Goal: Task Accomplishment & Management: Manage account settings

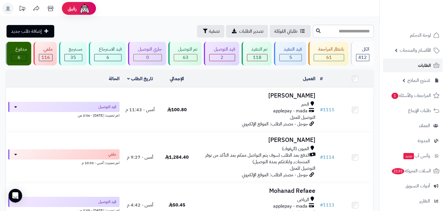
click at [406, 63] on link "الطلبات" at bounding box center [413, 65] width 60 height 14
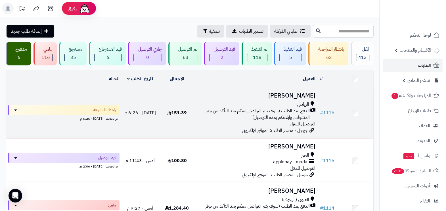
click at [229, 110] on span "الدفع بعد الطلب (سوف يتم التواصل معكم بعد التأكد من توفر المنتجات, وابلاغكم بمد…" at bounding box center [254, 114] width 112 height 13
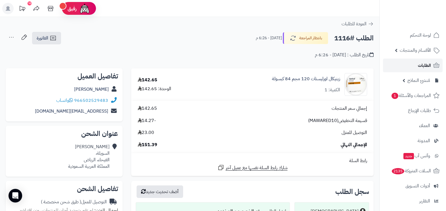
click at [420, 66] on span "الطلبات" at bounding box center [424, 65] width 13 height 8
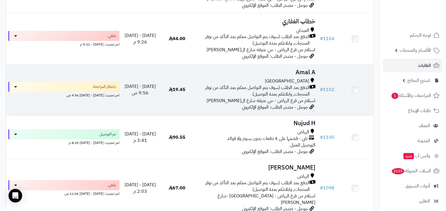
scroll to position [426, 0]
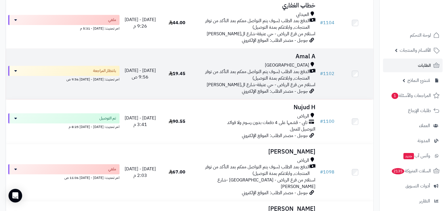
click at [262, 81] on span "الدفع بعد الطلب (سوف يتم التواصل معكم بعد التأكد من توفر المنتجات, وابلاغكم بمد…" at bounding box center [254, 74] width 112 height 13
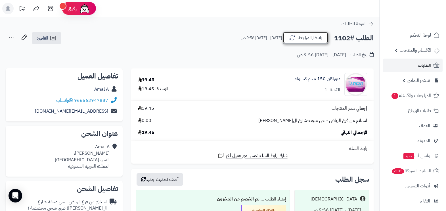
click at [314, 39] on button "بانتظار المراجعة" at bounding box center [305, 38] width 45 height 12
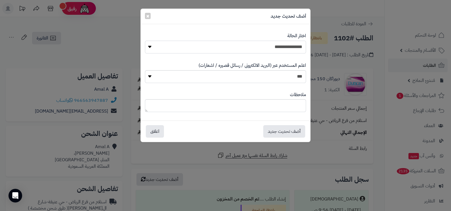
click at [282, 50] on select "**********" at bounding box center [225, 47] width 161 height 13
select select "**"
click at [145, 41] on select "**********" at bounding box center [225, 47] width 161 height 13
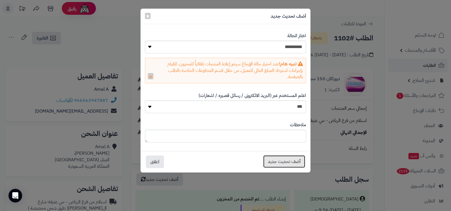
click at [291, 158] on button "أضف تحديث جديد" at bounding box center [284, 161] width 42 height 12
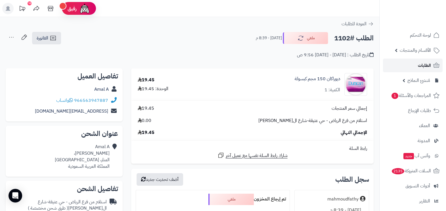
click at [418, 66] on span "الطلبات" at bounding box center [424, 65] width 13 height 8
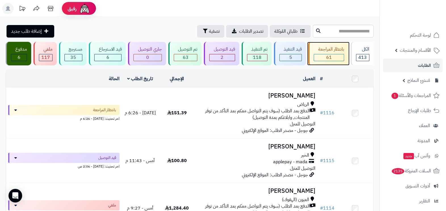
click at [330, 51] on div "بانتظار المراجعة" at bounding box center [329, 49] width 30 height 7
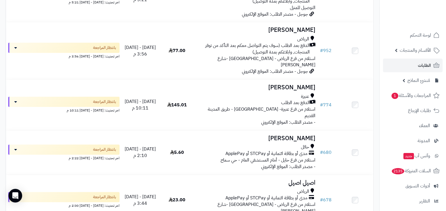
scroll to position [213, 0]
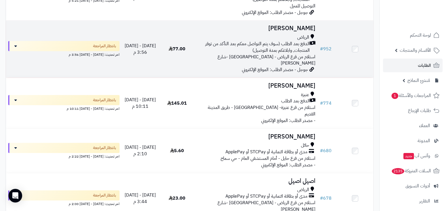
click at [277, 54] on span "الدفع بعد الطلب (سوف يتم التواصل معكم بعد التأكد من توفر المنتجات, وابلاغكم بمد…" at bounding box center [254, 47] width 112 height 13
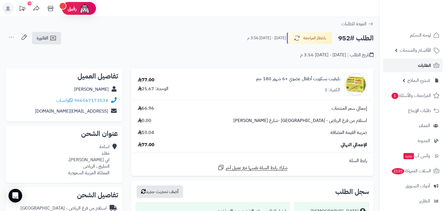
click at [423, 67] on span "الطلبات" at bounding box center [424, 65] width 13 height 8
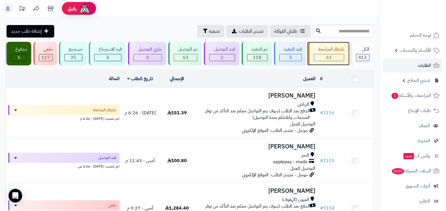
click at [346, 48] on div "بانتظار المراجعة 61" at bounding box center [328, 54] width 40 height 24
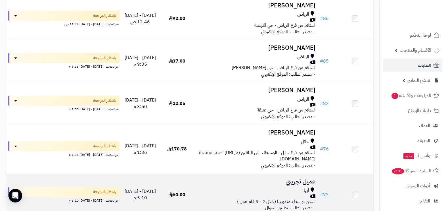
scroll to position [2641, 0]
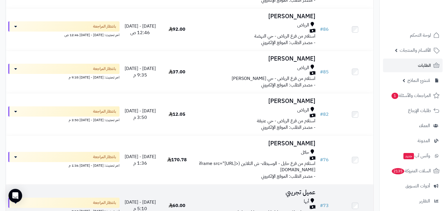
click at [224, 204] on div at bounding box center [257, 206] width 118 height 5
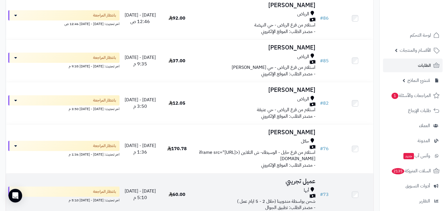
scroll to position [2641, 0]
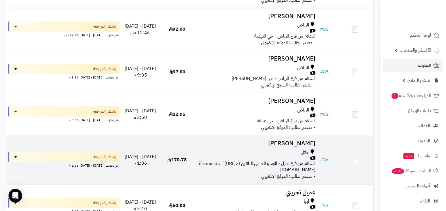
click at [277, 149] on div "حائل" at bounding box center [257, 152] width 118 height 7
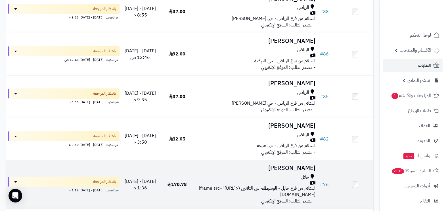
scroll to position [2606, 0]
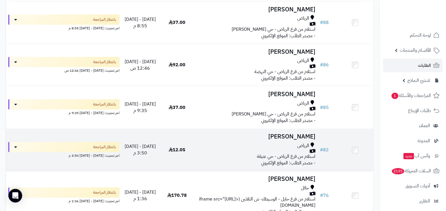
click at [236, 142] on div "الرياض" at bounding box center [257, 145] width 118 height 7
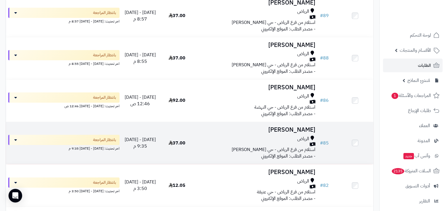
click at [223, 135] on div "الرياض" at bounding box center [257, 138] width 118 height 7
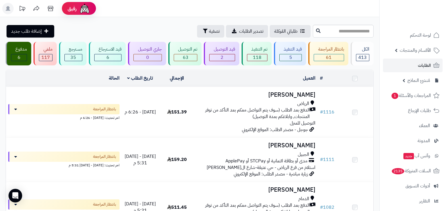
scroll to position [2500, 0]
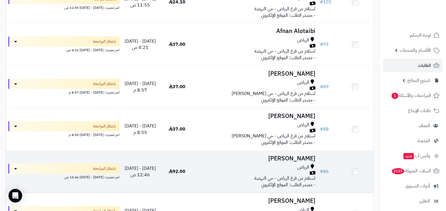
click at [253, 164] on div "الرياض" at bounding box center [257, 167] width 118 height 7
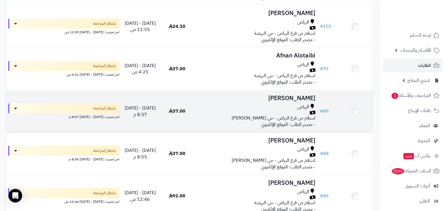
scroll to position [2464, 0]
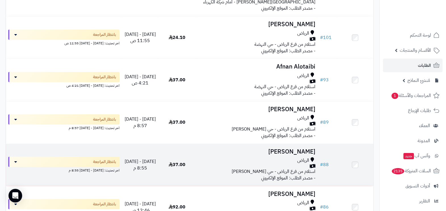
click at [235, 157] on div "الرياض" at bounding box center [257, 160] width 118 height 7
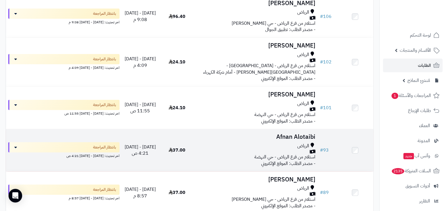
scroll to position [2393, 0]
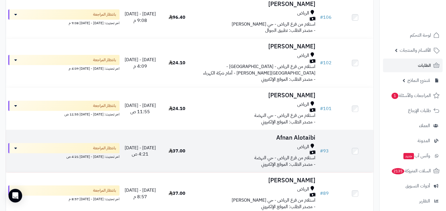
click at [228, 143] on div "الرياض استلام من فرع الرياض - [GEOGRAPHIC_DATA]" at bounding box center [257, 152] width 118 height 18
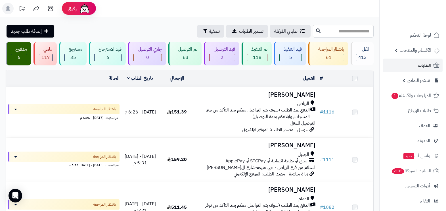
scroll to position [2322, 0]
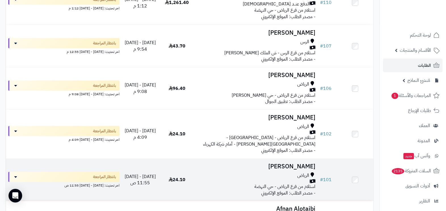
click at [251, 172] on div "الرياض" at bounding box center [257, 175] width 118 height 7
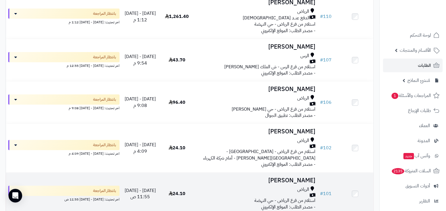
scroll to position [2287, 0]
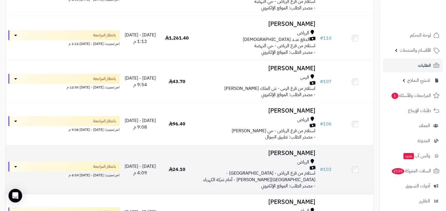
click at [253, 169] on span "استلام من فرع الرياض - [GEOGRAPHIC_DATA] -[GEOGRAPHIC_DATA][PERSON_NAME] - أمام…" at bounding box center [259, 175] width 112 height 13
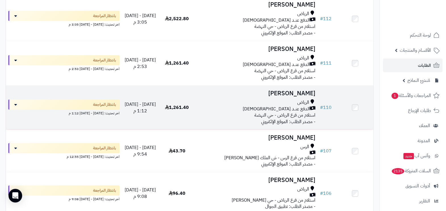
scroll to position [2216, 0]
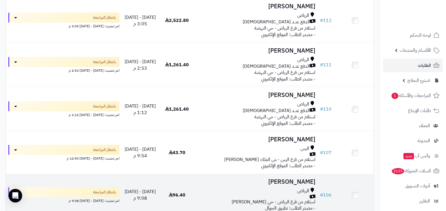
click at [247, 187] on div "الرياض" at bounding box center [257, 190] width 118 height 7
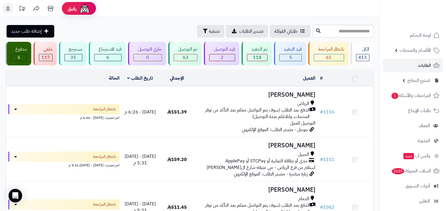
scroll to position [2216, 0]
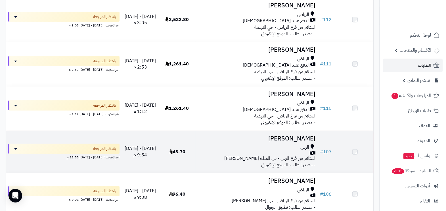
click at [250, 144] on div "الرس" at bounding box center [257, 147] width 118 height 7
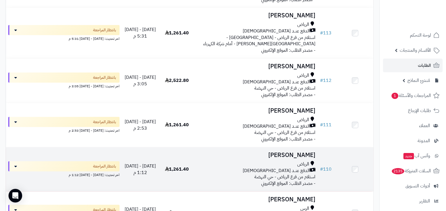
scroll to position [2145, 0]
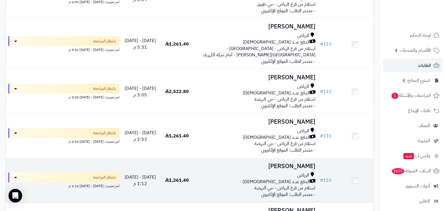
click at [237, 163] on h3 "عبدالاله الحربي" at bounding box center [257, 166] width 118 height 7
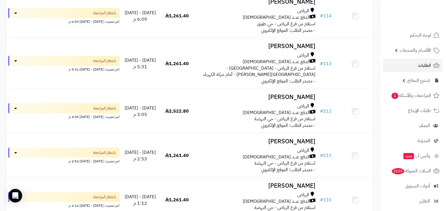
scroll to position [2109, 0]
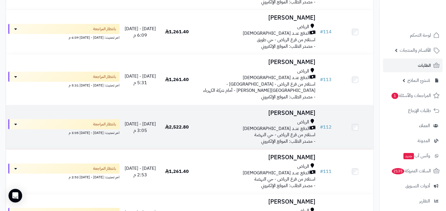
click at [245, 119] on div "[PERSON_NAME] عنــد الاستلام استلام من فرع الرياض - حي النهضة" at bounding box center [257, 129] width 118 height 20
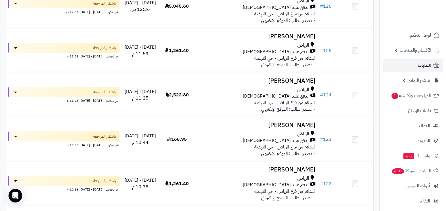
scroll to position [1613, 0]
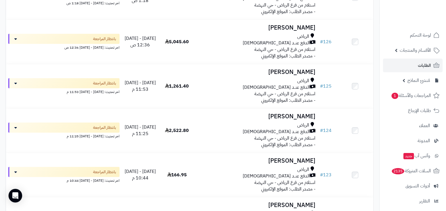
click at [239, 166] on div "[PERSON_NAME] عنــد الاستلام استلام من فرع الرياض - حي النهضة" at bounding box center [257, 176] width 118 height 20
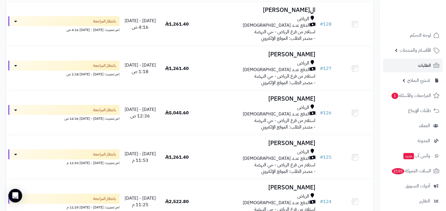
scroll to position [1506, 0]
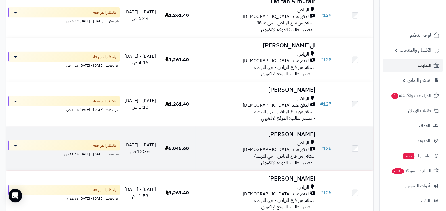
click at [225, 146] on div "الدفع عنــد [DEMOGRAPHIC_DATA]" at bounding box center [257, 149] width 118 height 7
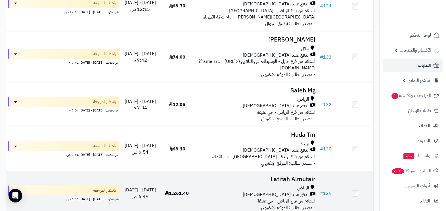
scroll to position [1293, 0]
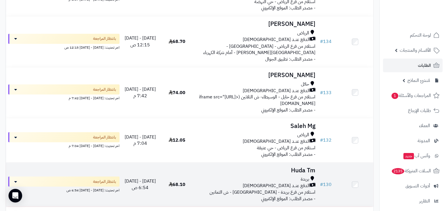
click at [211, 175] on div "بريدة الدفع عنــد الاستلام استلام من فرع بريدة - حي المنتزة - ش الثمانين" at bounding box center [257, 185] width 118 height 20
